Goal: Check status: Check status

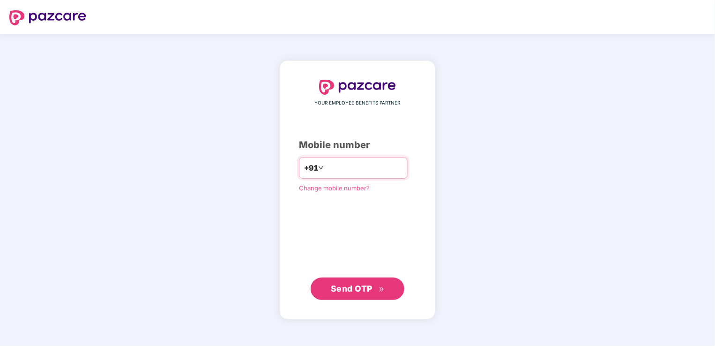
click at [341, 160] on input "number" at bounding box center [363, 167] width 77 height 15
type input "**********"
click at [349, 290] on span "Send OTP" at bounding box center [352, 288] width 42 height 10
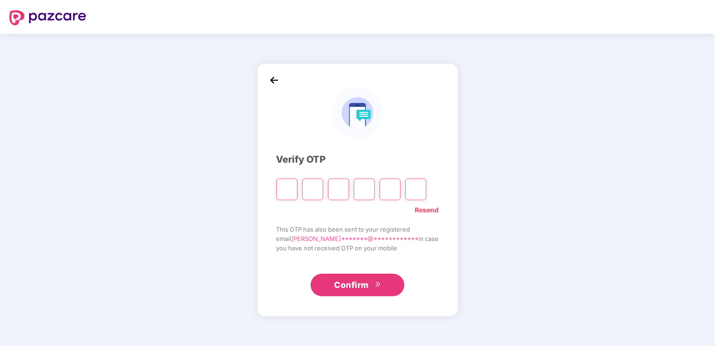
type input "*"
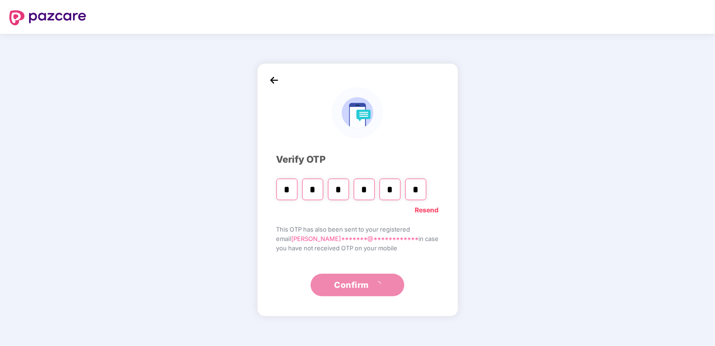
type input "*"
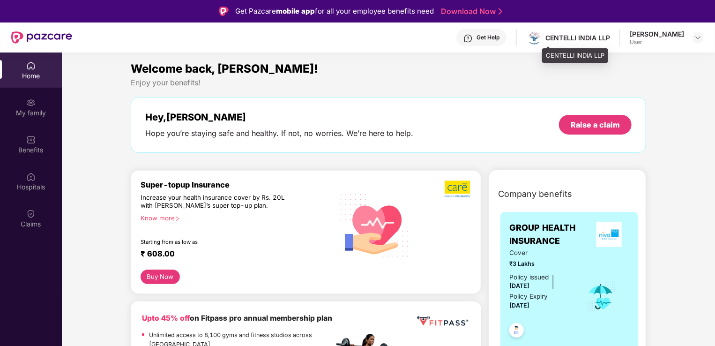
click at [599, 40] on div "CENTELLI INDIA LLP" at bounding box center [577, 37] width 65 height 9
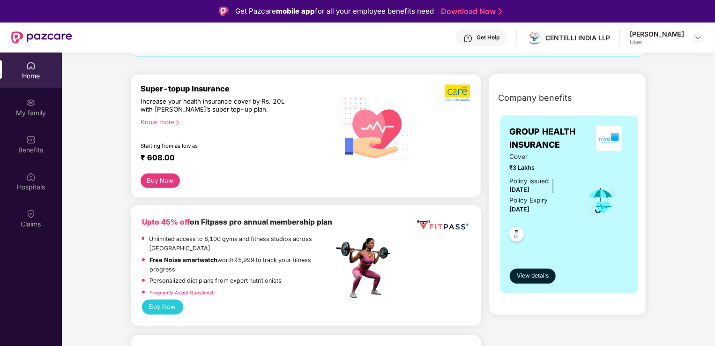
scroll to position [94, 0]
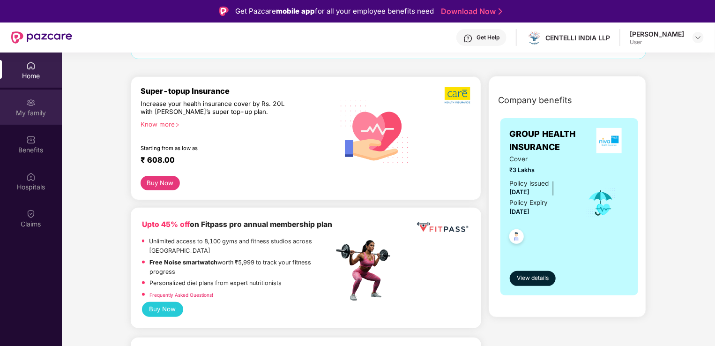
click at [26, 121] on div "My family" at bounding box center [31, 106] width 62 height 35
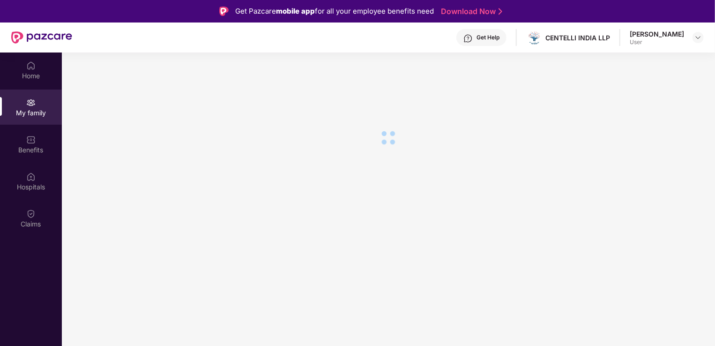
scroll to position [0, 0]
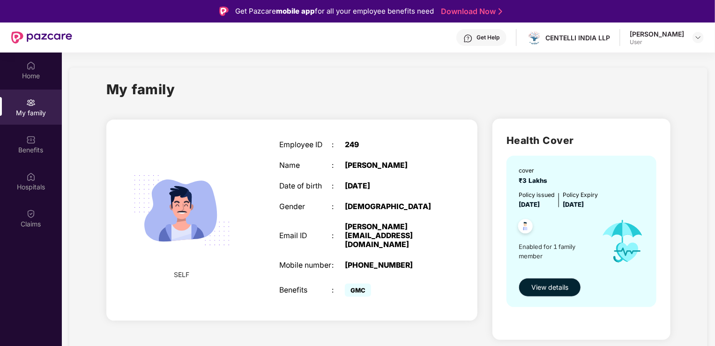
click at [536, 284] on span "View details" at bounding box center [549, 287] width 37 height 10
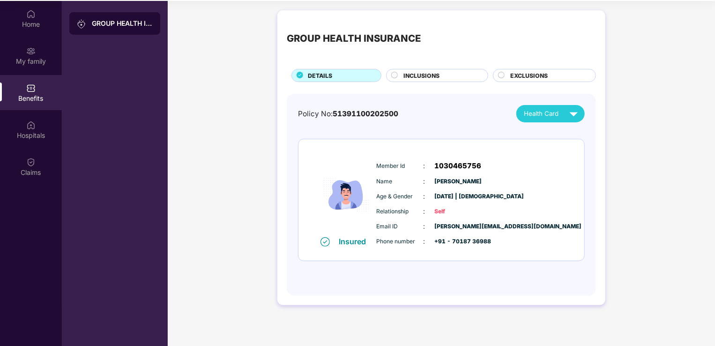
scroll to position [52, 0]
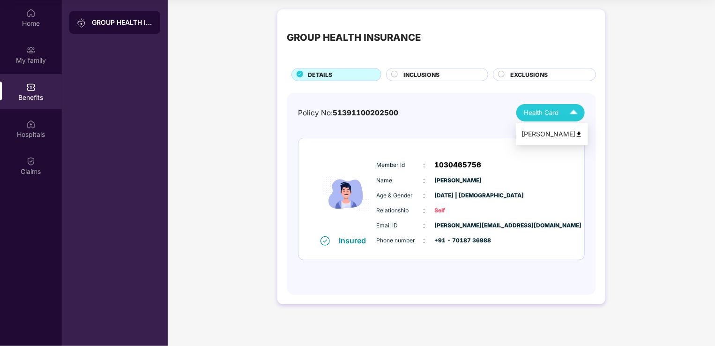
click at [540, 109] on span "Health Card" at bounding box center [541, 113] width 35 height 10
click at [577, 132] on img at bounding box center [578, 134] width 7 height 7
click at [395, 72] on circle at bounding box center [395, 74] width 6 height 6
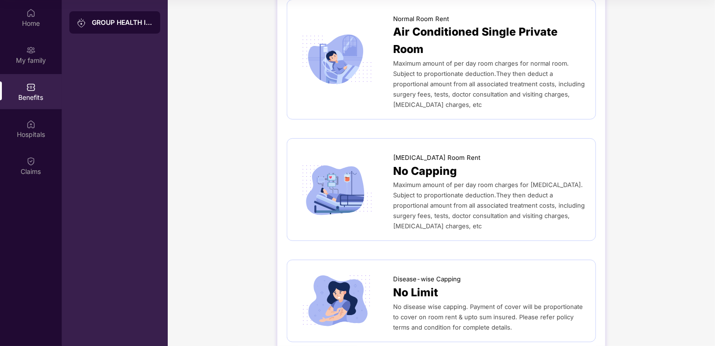
scroll to position [0, 0]
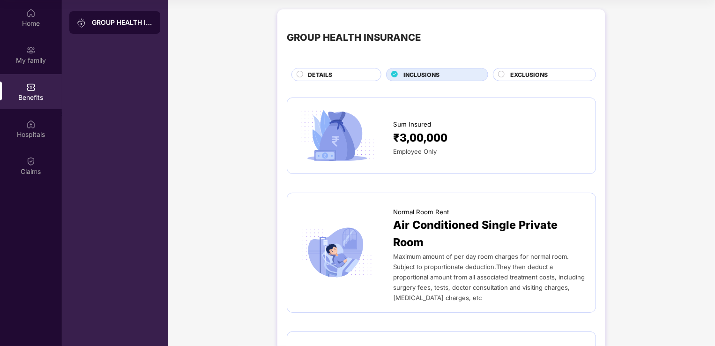
click at [528, 72] on span "EXCLUSIONS" at bounding box center [528, 74] width 37 height 9
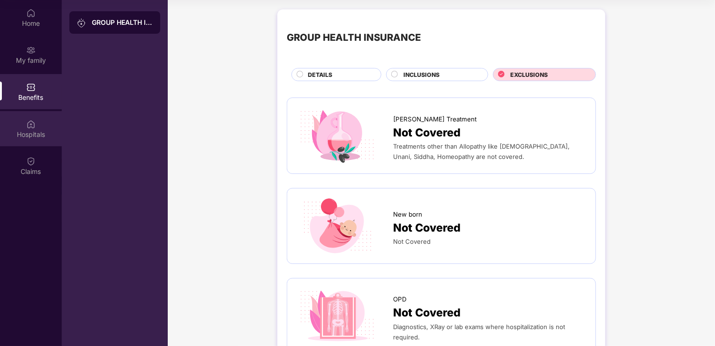
click at [22, 131] on div "Hospitals" at bounding box center [31, 134] width 62 height 9
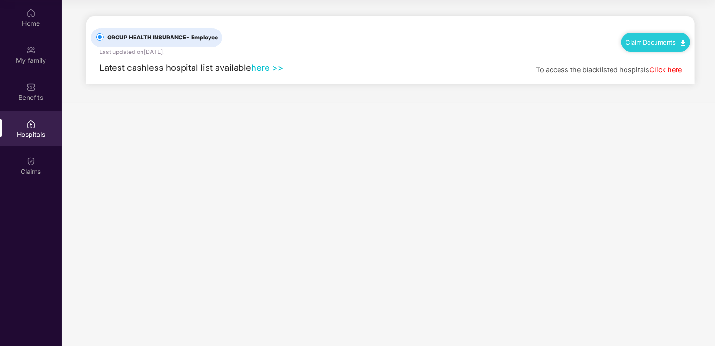
click at [259, 67] on link "here >>" at bounding box center [267, 67] width 32 height 10
click at [670, 69] on link "Click here" at bounding box center [665, 70] width 32 height 8
click at [26, 170] on div "Claims" at bounding box center [31, 171] width 62 height 9
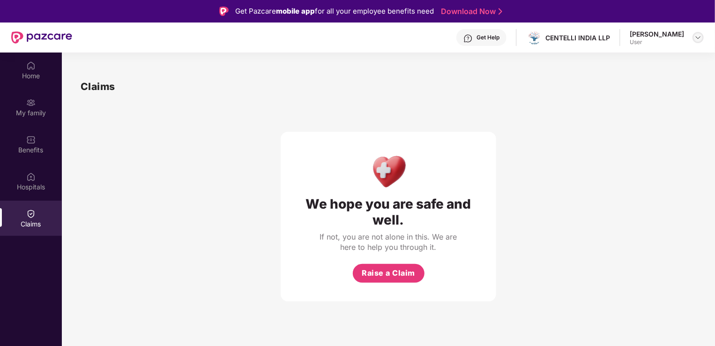
click at [694, 35] on div at bounding box center [697, 37] width 11 height 11
click at [496, 80] on div "Claims" at bounding box center [388, 86] width 615 height 15
click at [36, 61] on div "Home" at bounding box center [31, 69] width 62 height 35
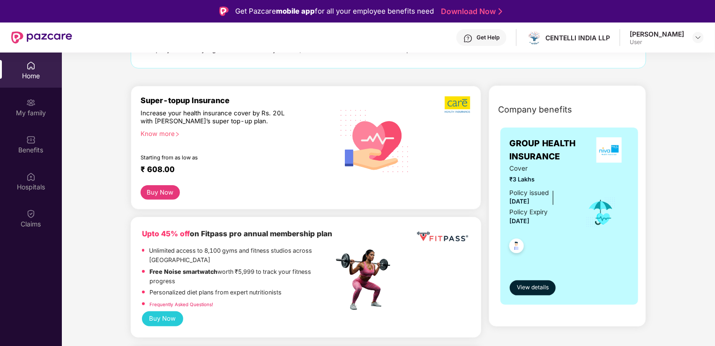
scroll to position [47, 0]
